Goal: Task Accomplishment & Management: Manage account settings

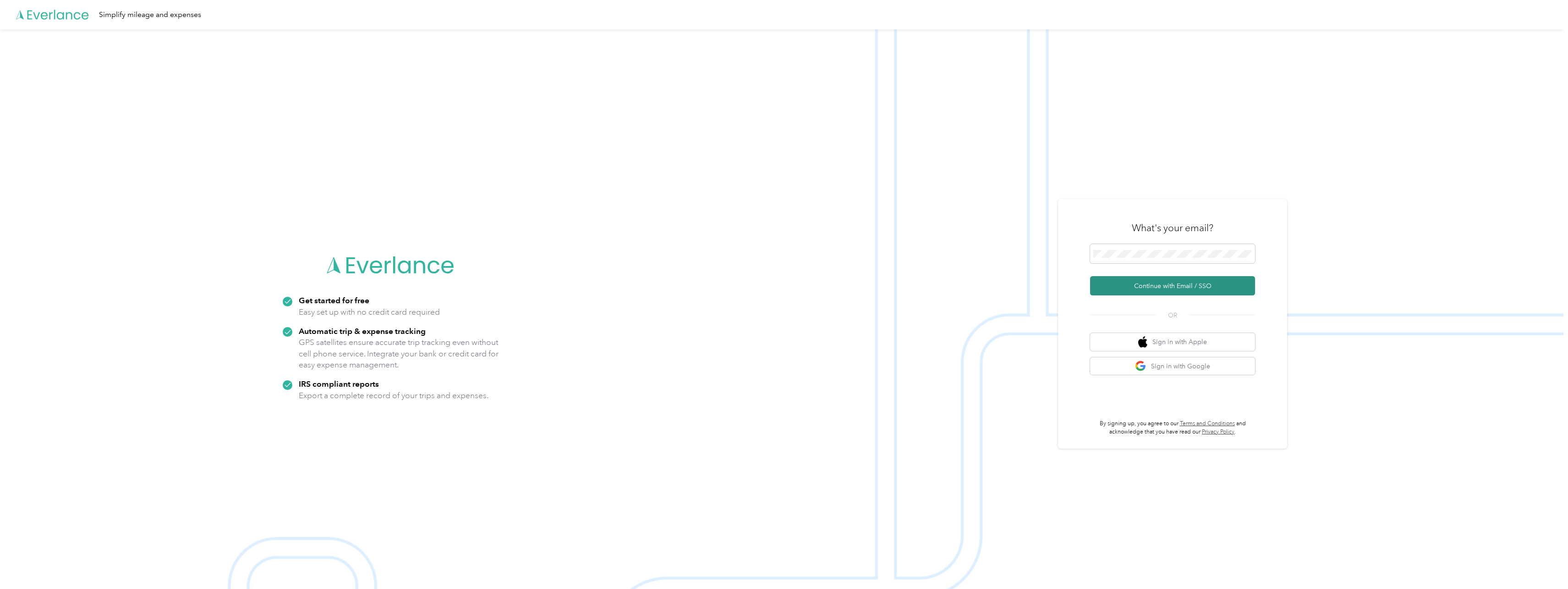
click at [1181, 291] on button "Continue with Email / SSO" at bounding box center [1172, 286] width 165 height 19
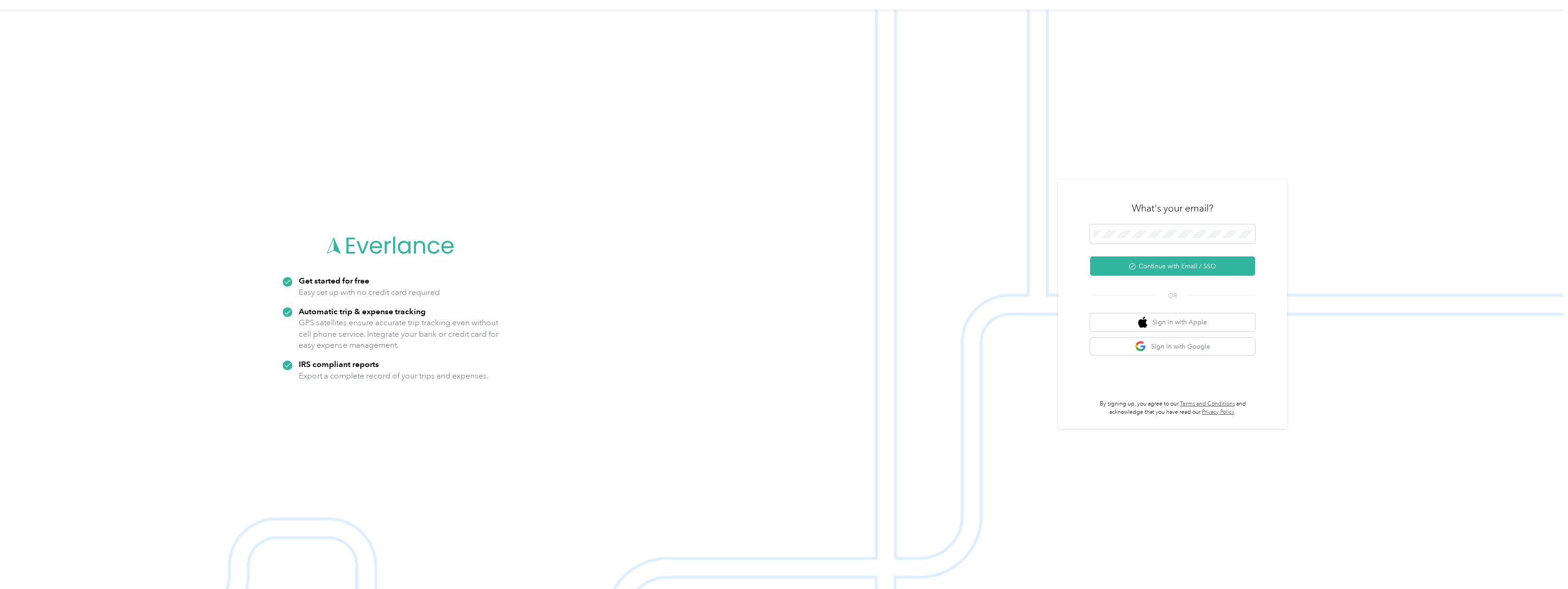
scroll to position [29, 0]
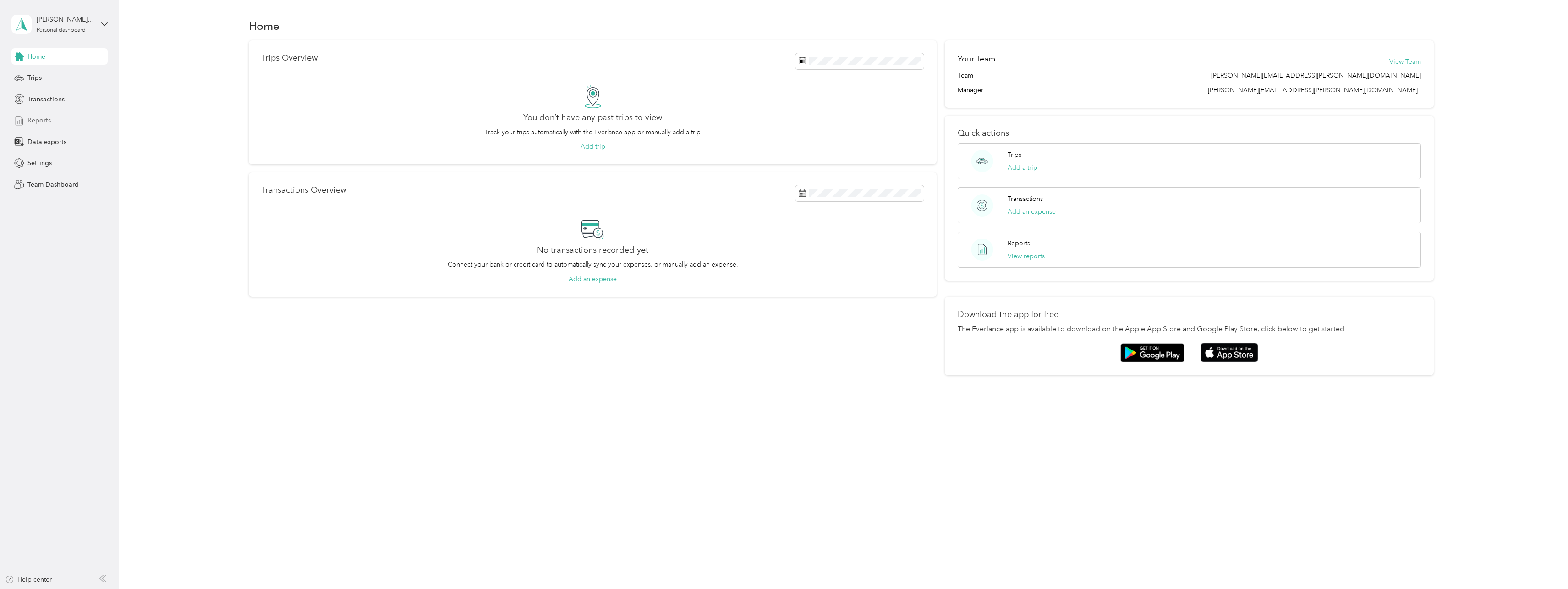
click at [51, 127] on div "Reports" at bounding box center [60, 120] width 96 height 16
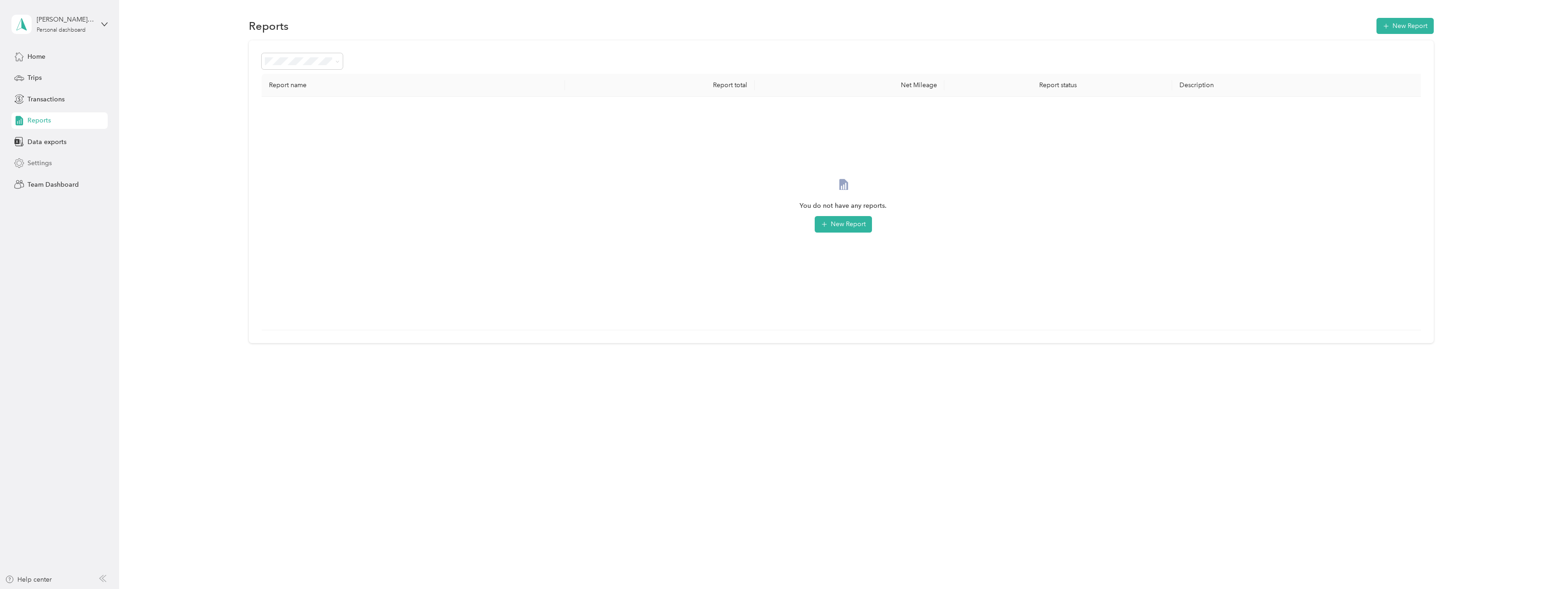
click at [49, 161] on span "Settings" at bounding box center [40, 163] width 24 height 10
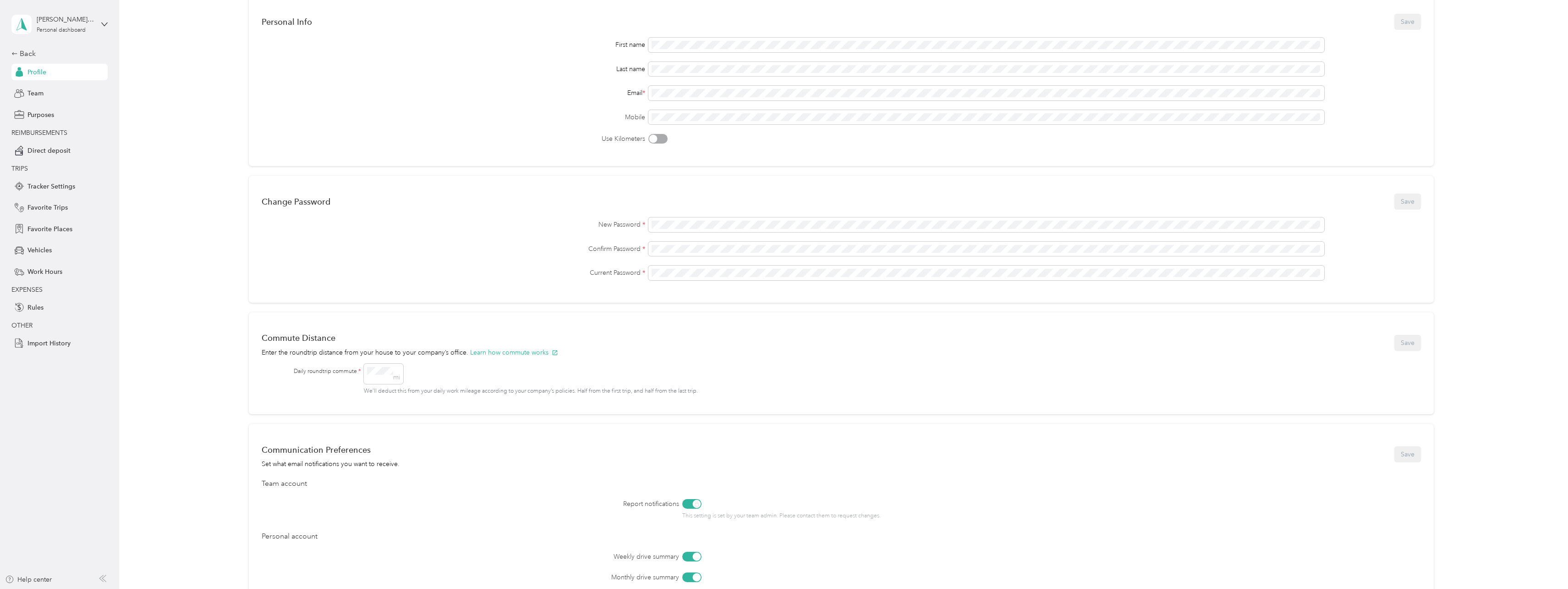
scroll to position [71, 0]
click at [55, 94] on div "Team" at bounding box center [60, 93] width 96 height 16
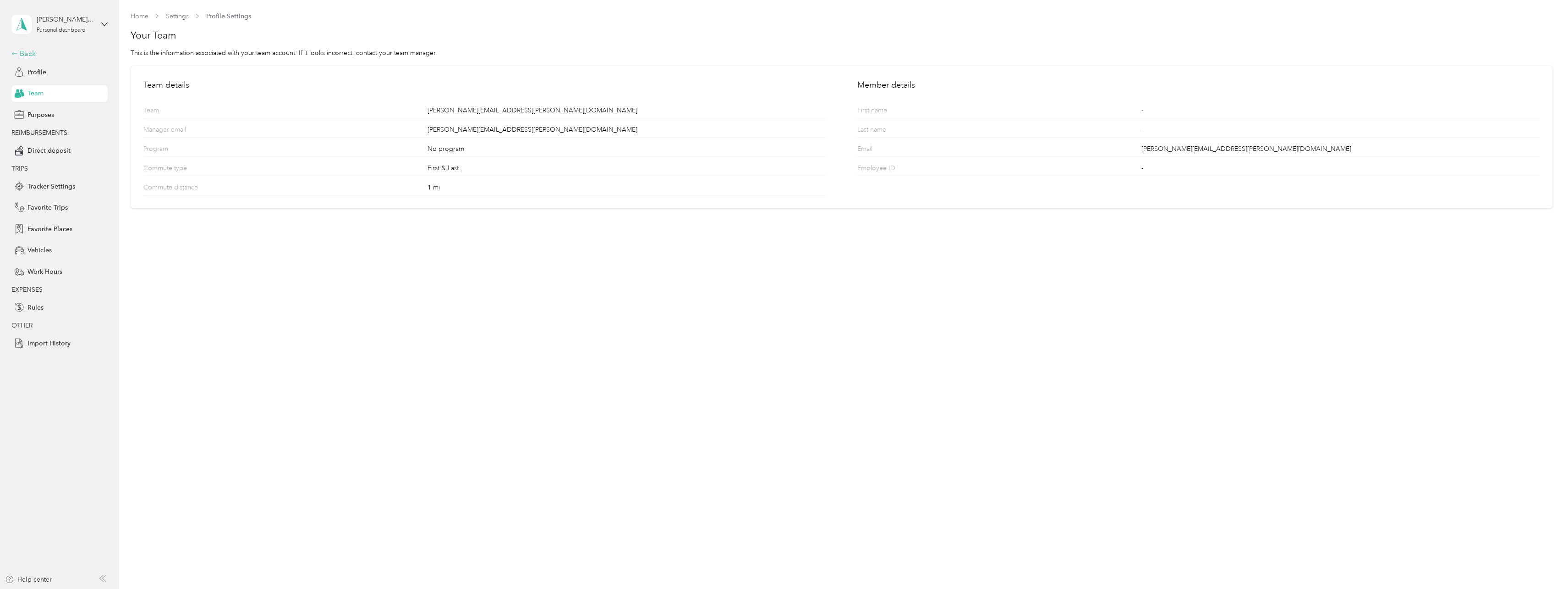
click at [24, 51] on div "Back" at bounding box center [57, 54] width 92 height 11
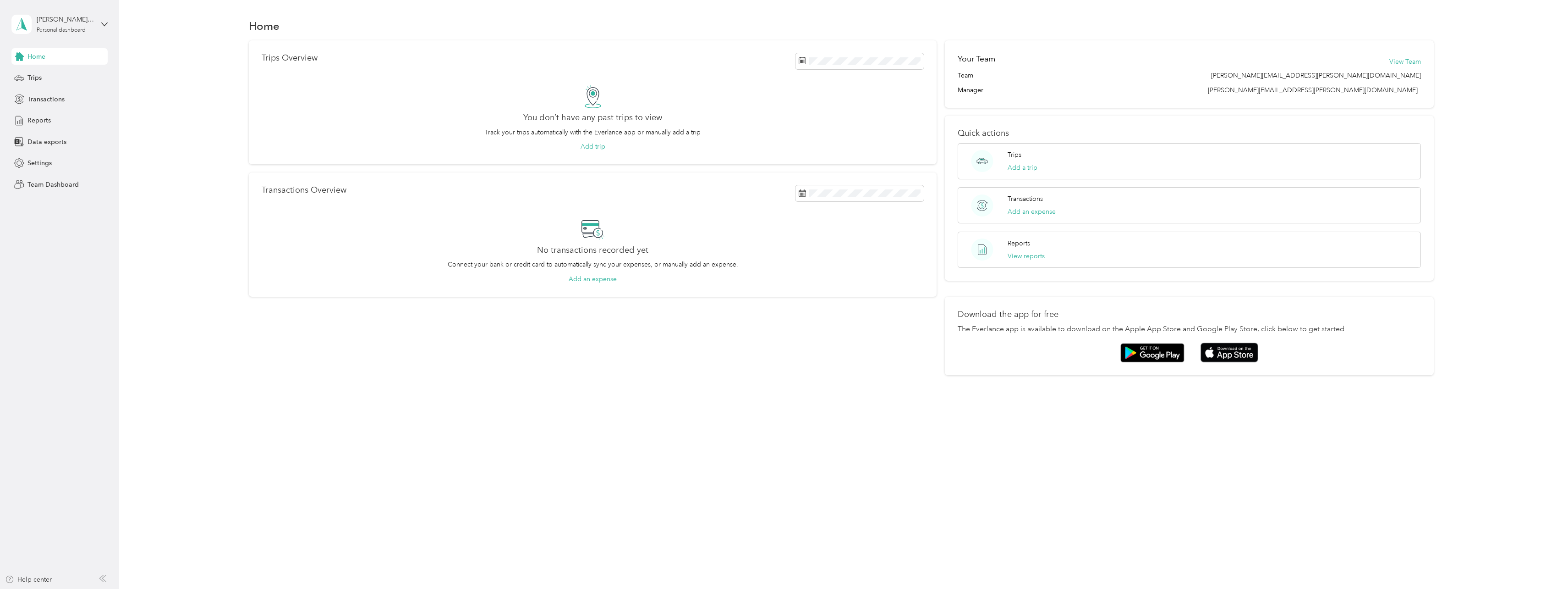
click at [100, 25] on div "[PERSON_NAME][EMAIL_ADDRESS][PERSON_NAME][DOMAIN_NAME] Personal dashboard" at bounding box center [60, 24] width 96 height 32
click at [94, 78] on div "Team dashboard" at bounding box center [159, 73] width 284 height 16
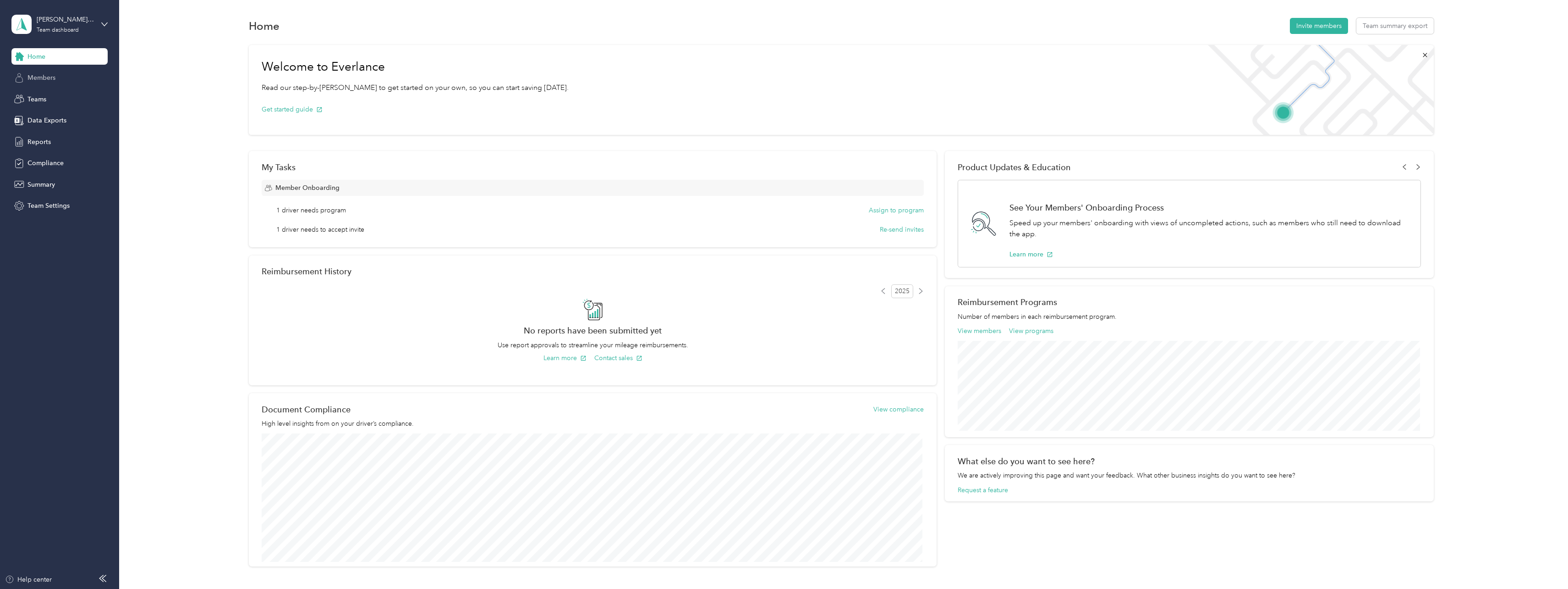
click at [55, 76] on span "Members" at bounding box center [41, 78] width 28 height 10
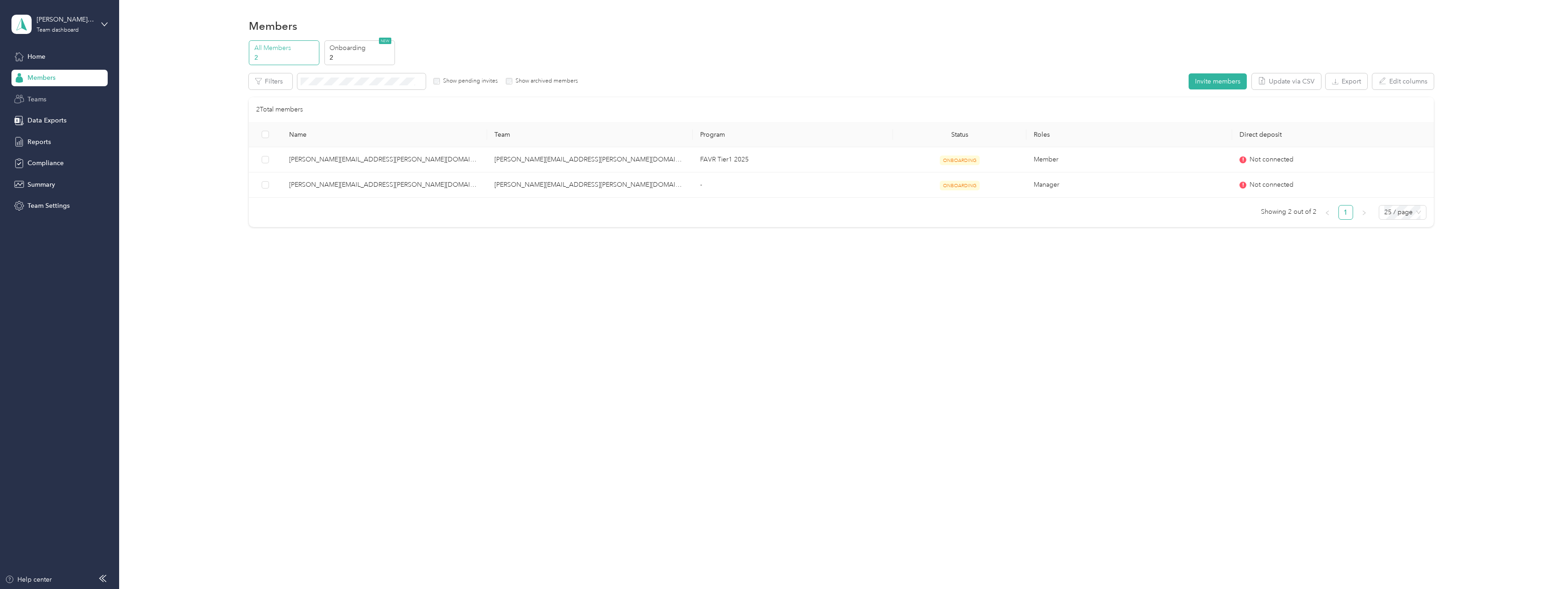
click at [40, 105] on div "Teams" at bounding box center [60, 99] width 96 height 16
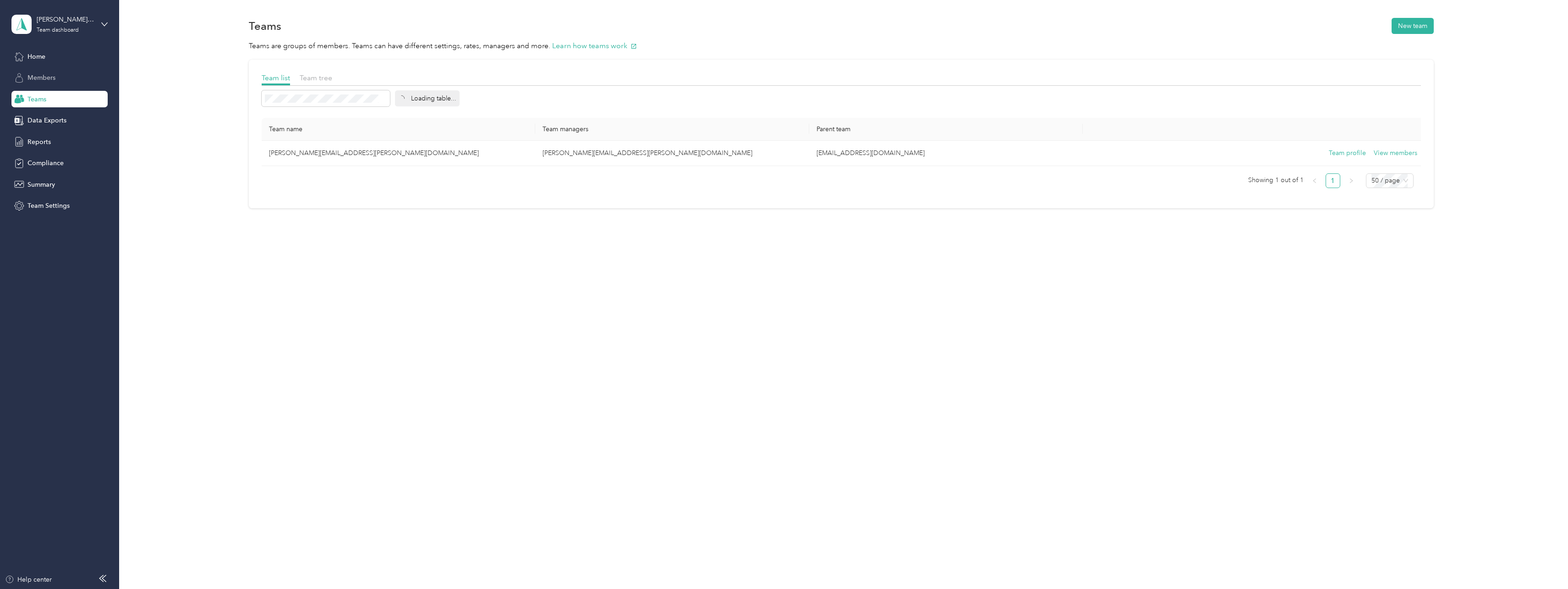
click at [36, 77] on span "Members" at bounding box center [41, 78] width 28 height 10
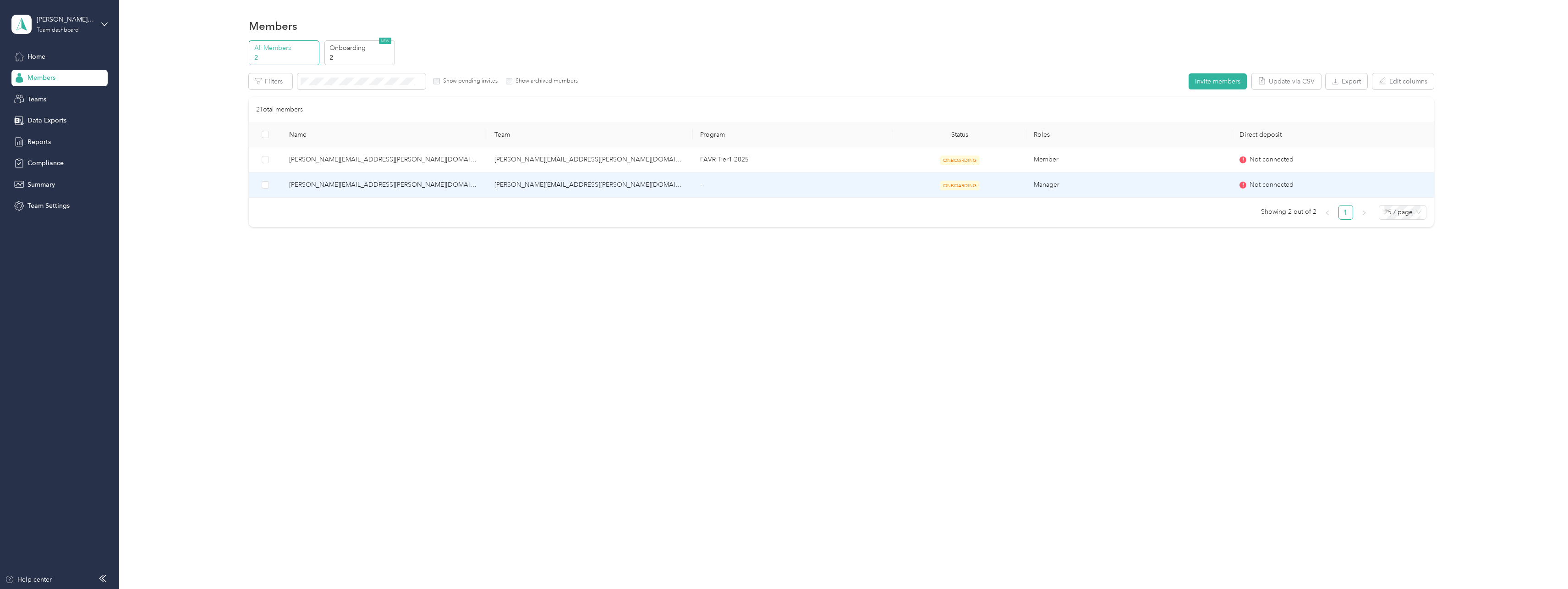
click at [968, 188] on span "ONBOARDING" at bounding box center [959, 186] width 40 height 10
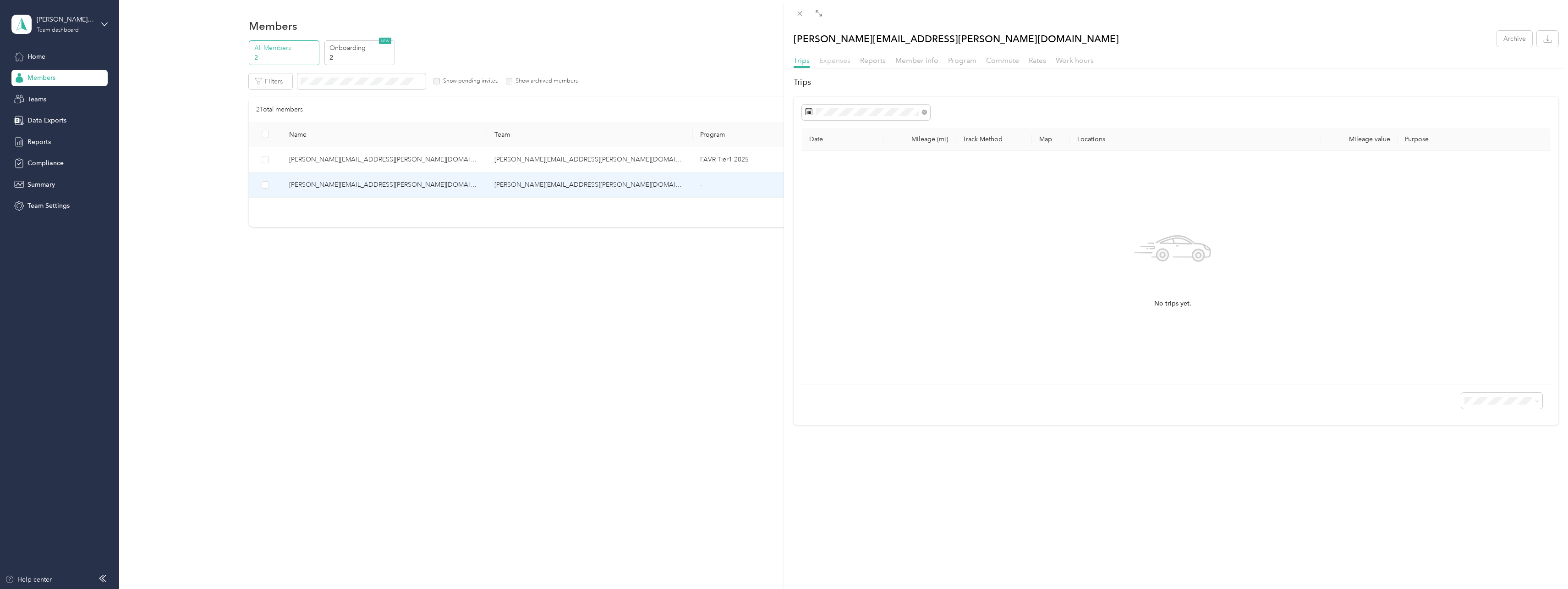
click at [828, 62] on span "Expenses" at bounding box center [835, 60] width 31 height 9
click at [880, 62] on span "Reports" at bounding box center [873, 60] width 26 height 9
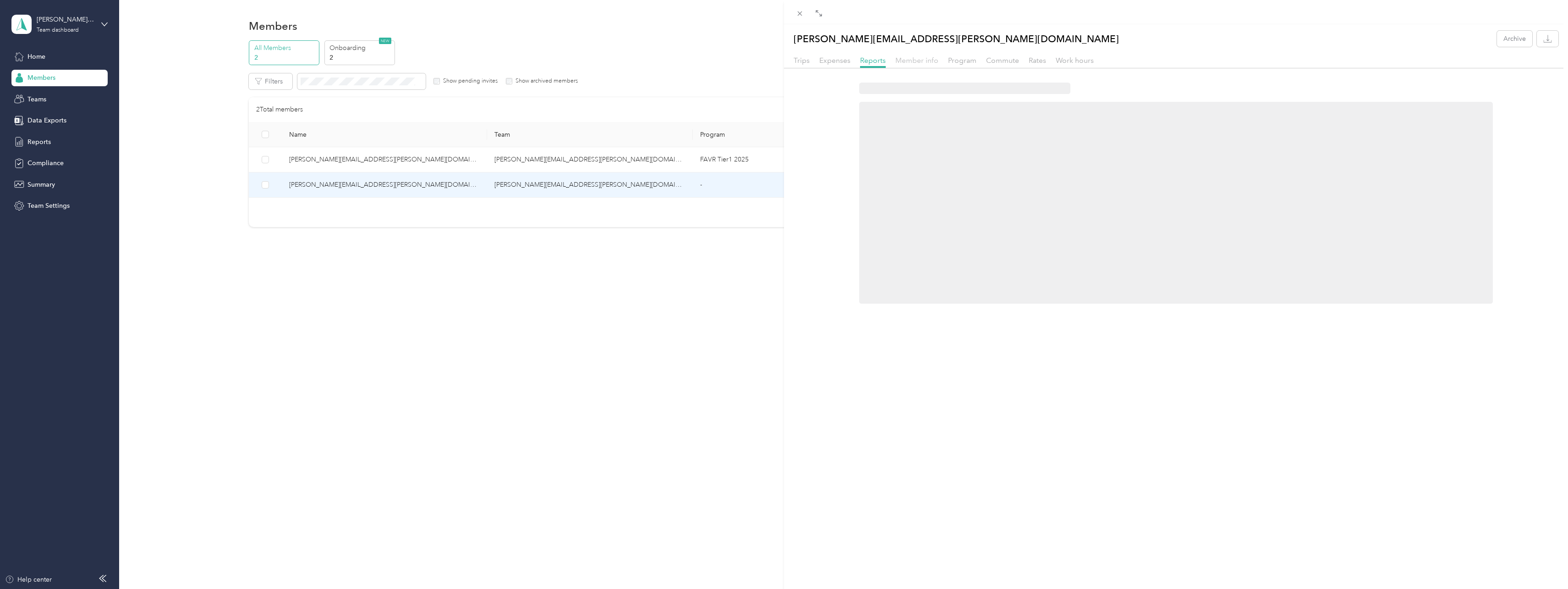
click at [905, 62] on span "Member info" at bounding box center [917, 60] width 43 height 9
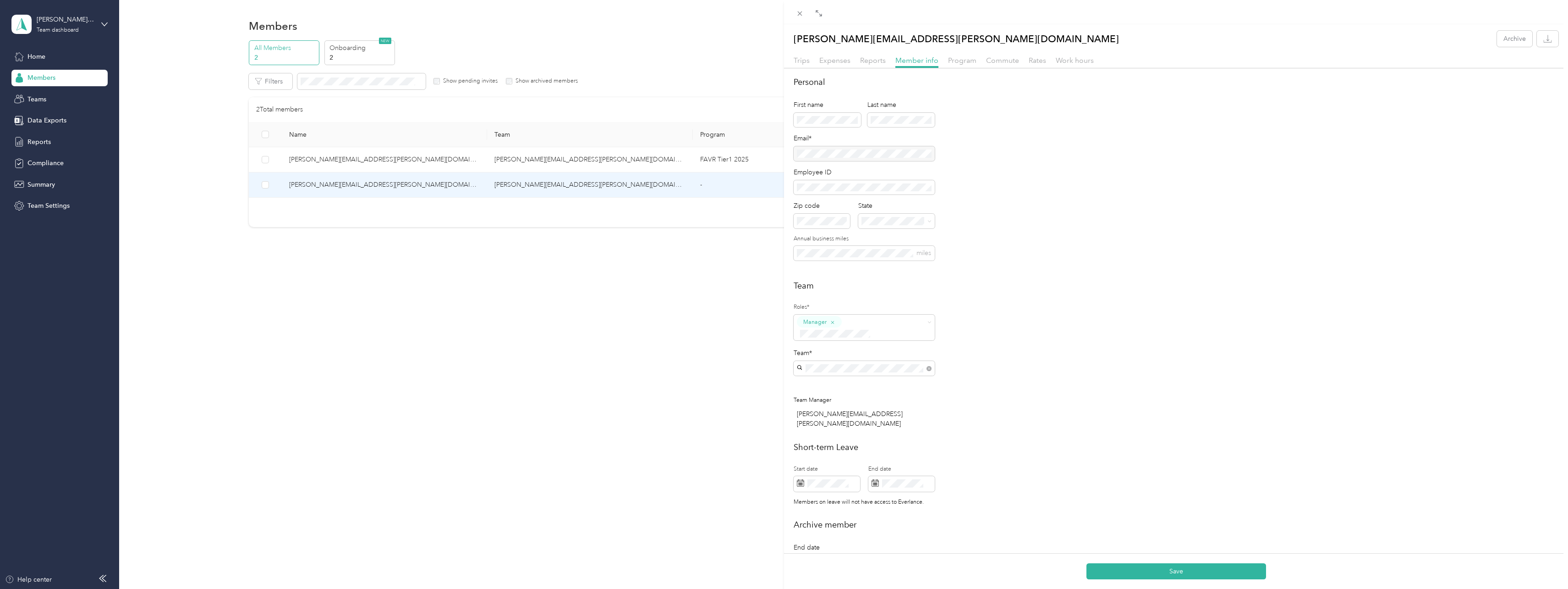
click at [842, 155] on div at bounding box center [864, 153] width 141 height 15
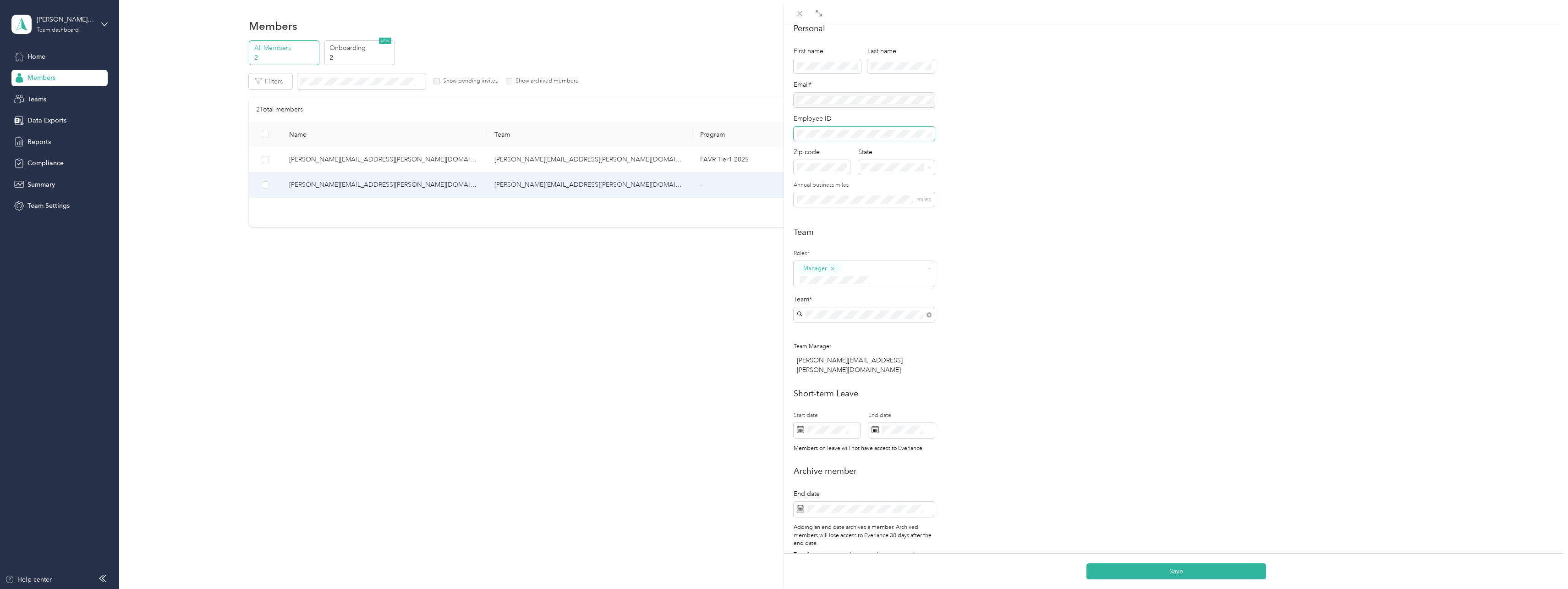
scroll to position [54, 0]
click at [696, 29] on div "[PERSON_NAME][EMAIL_ADDRESS][PERSON_NAME][DOMAIN_NAME] Archive Trips Expenses R…" at bounding box center [784, 294] width 1568 height 589
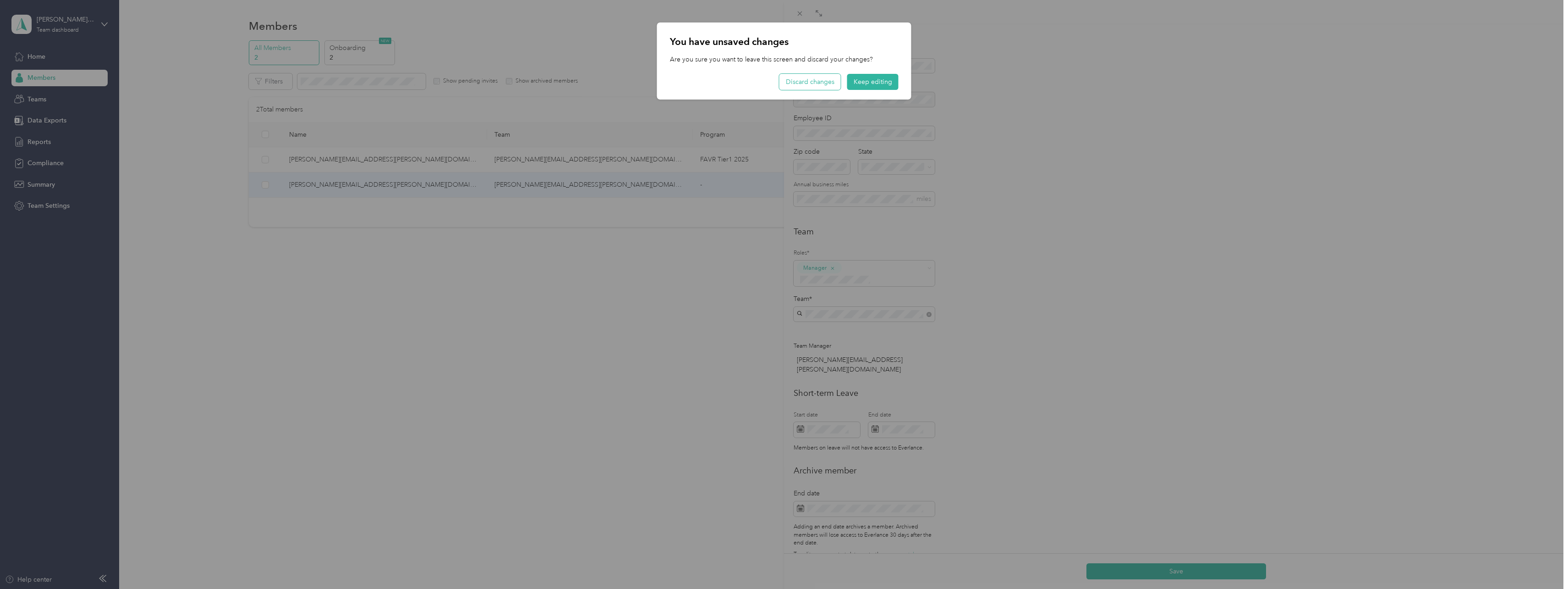
click at [814, 82] on button "Discard changes" at bounding box center [810, 82] width 61 height 16
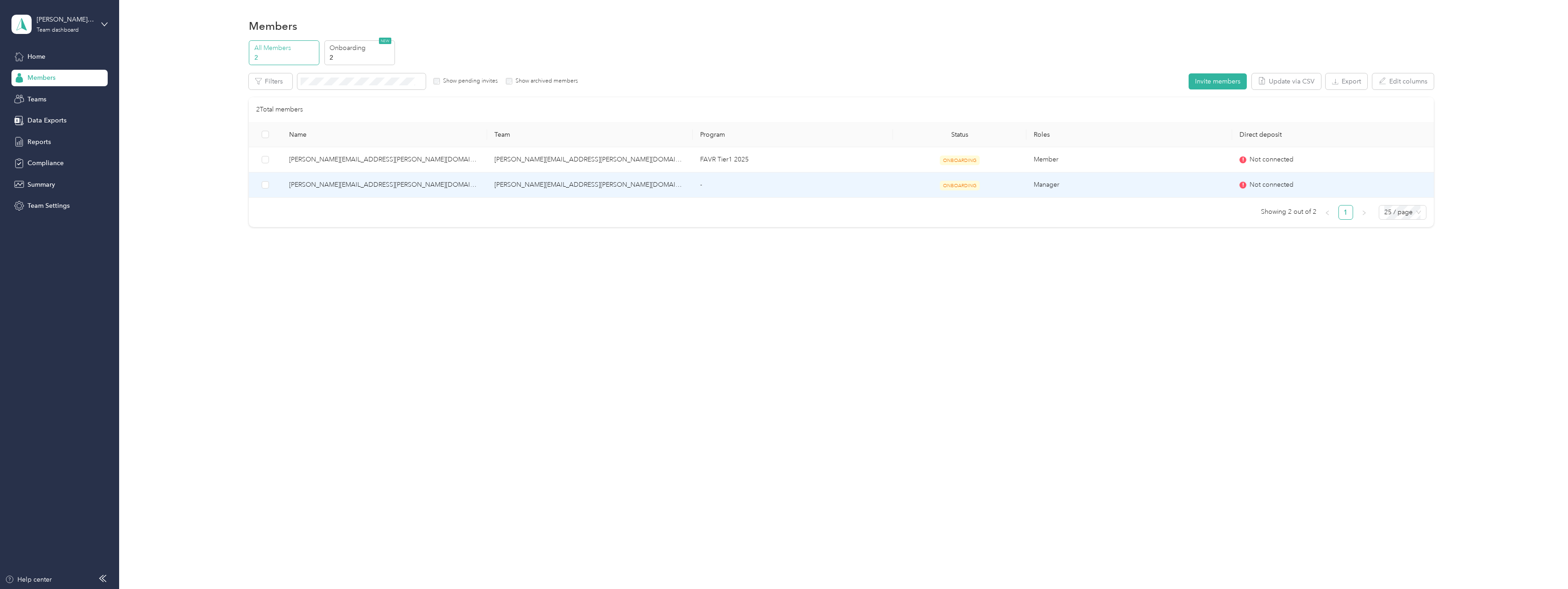
scroll to position [44, 0]
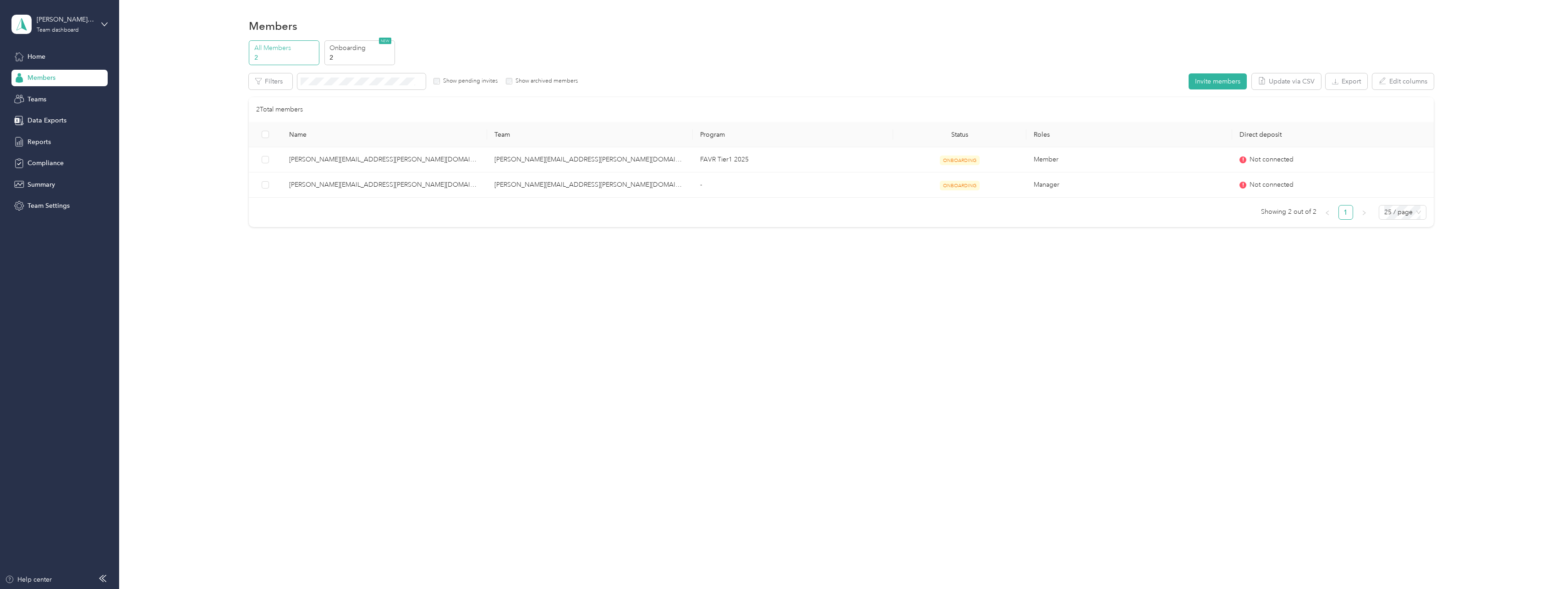
click at [1411, 374] on div "Members All Members 2 Onboarding 2 NEW Edit role Edit team Export Selected 0 of…" at bounding box center [841, 294] width 1444 height 589
